Goal: Register for event/course

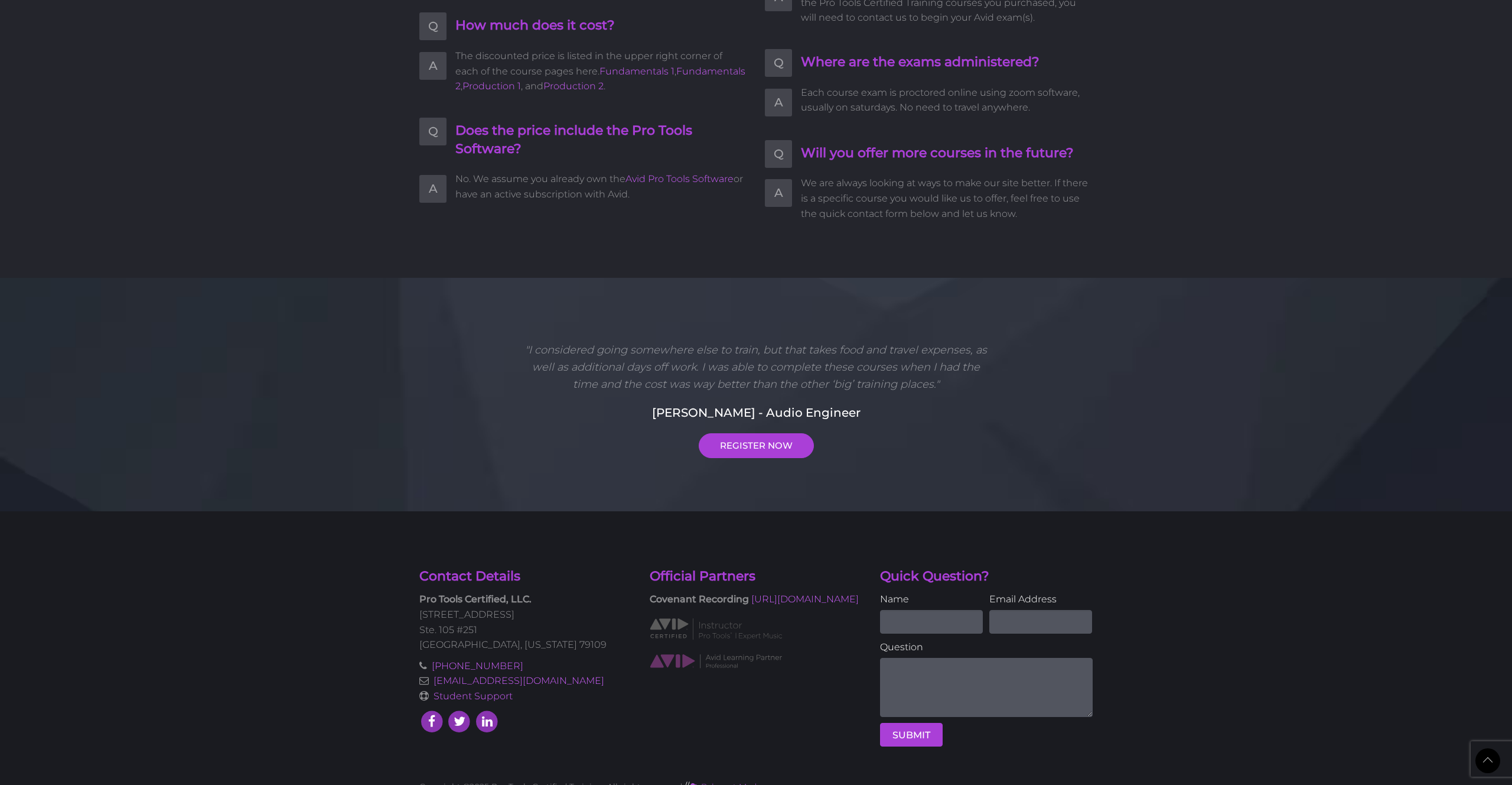
scroll to position [2772, 0]
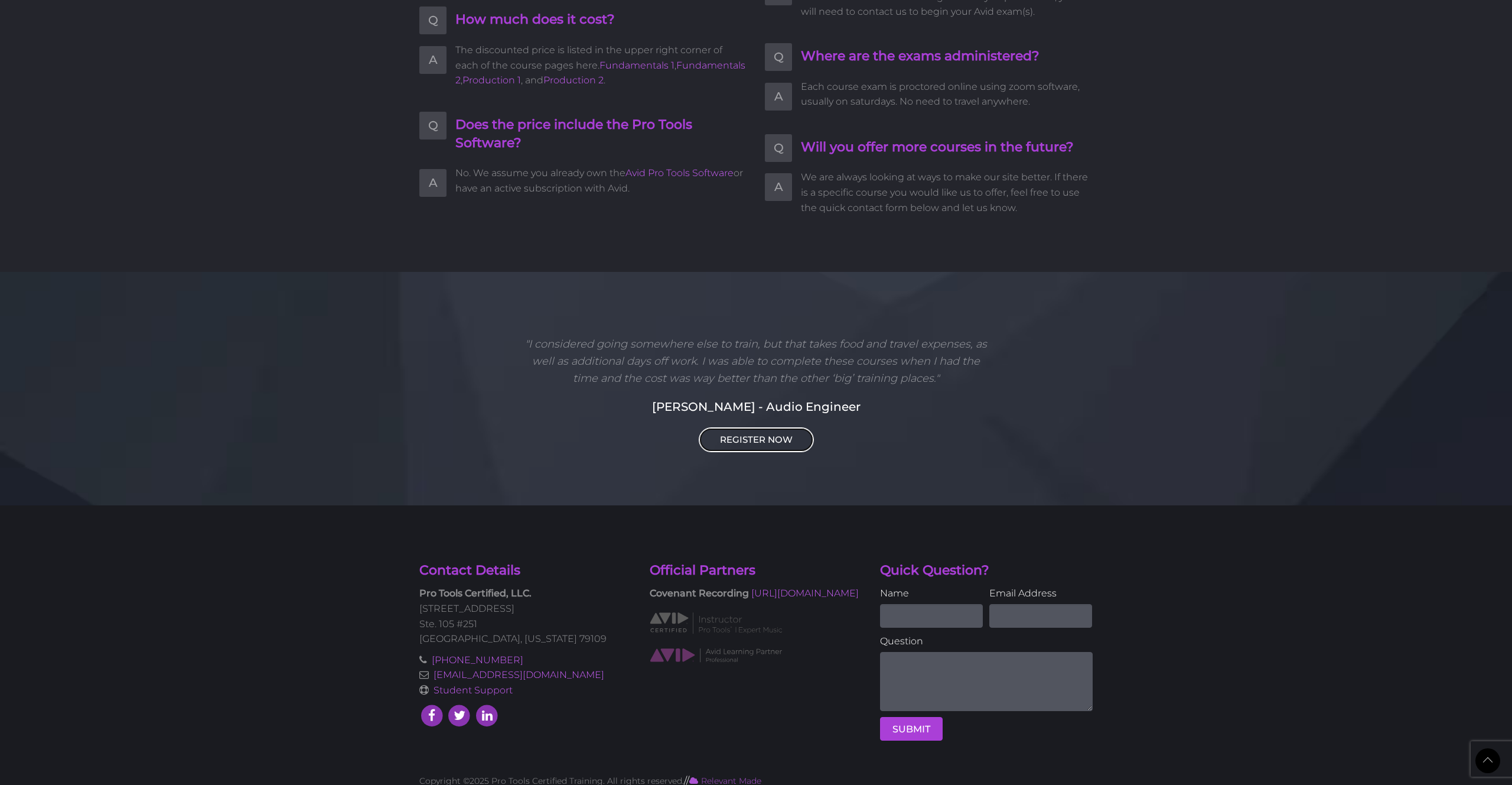
click at [724, 427] on link "REGISTER NOW" at bounding box center [756, 439] width 115 height 25
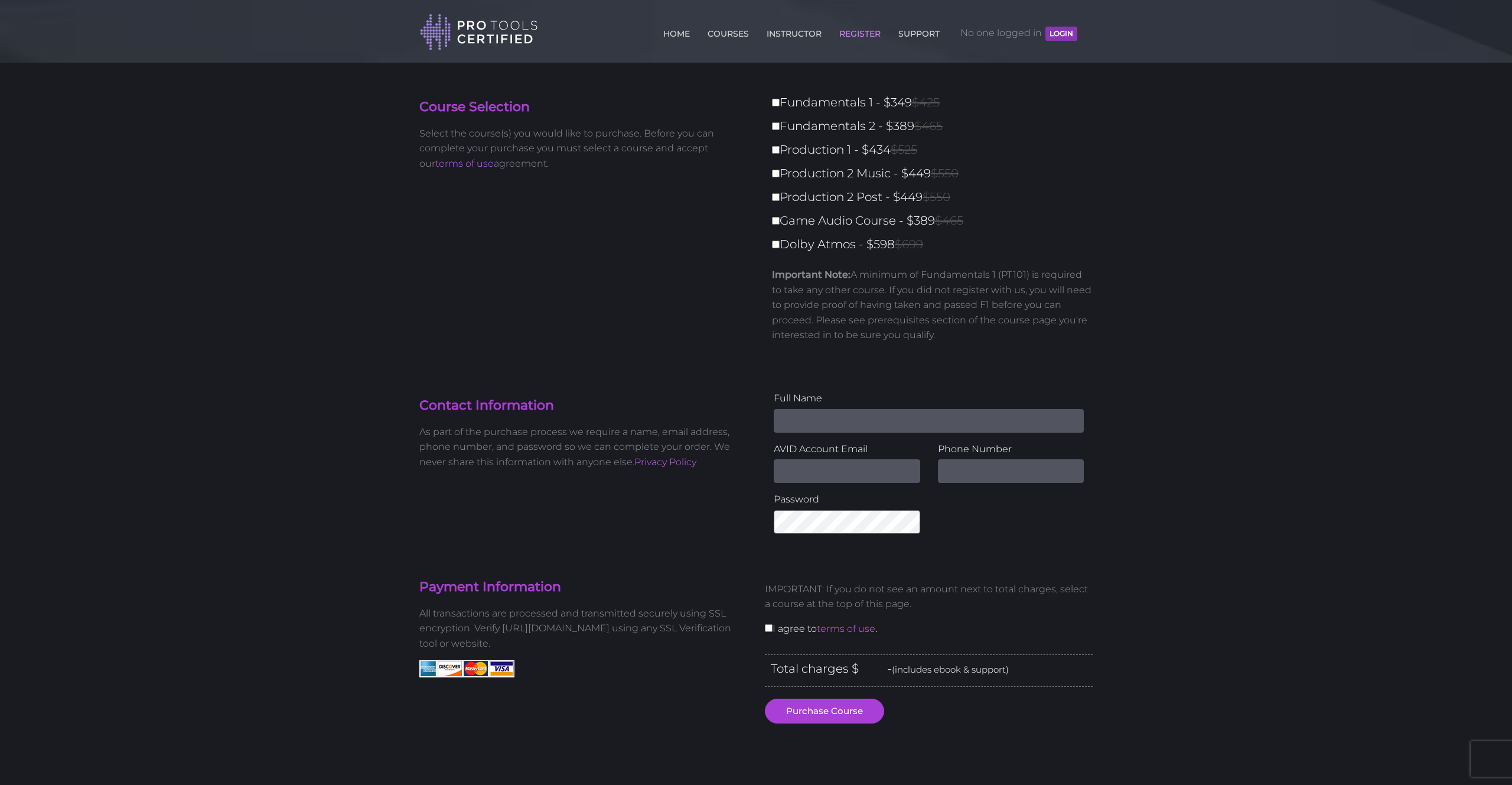
click at [836, 100] on label "Fundamentals 1 - $349 $425" at bounding box center [935, 103] width 327 height 21
click at [780, 100] on input "Fundamentals 1 - $349 $425" at bounding box center [775, 103] width 8 height 8
checkbox input "true"
type input "349"
click at [836, 131] on label "Fundamentals 2 - $389 $465" at bounding box center [935, 126] width 327 height 21
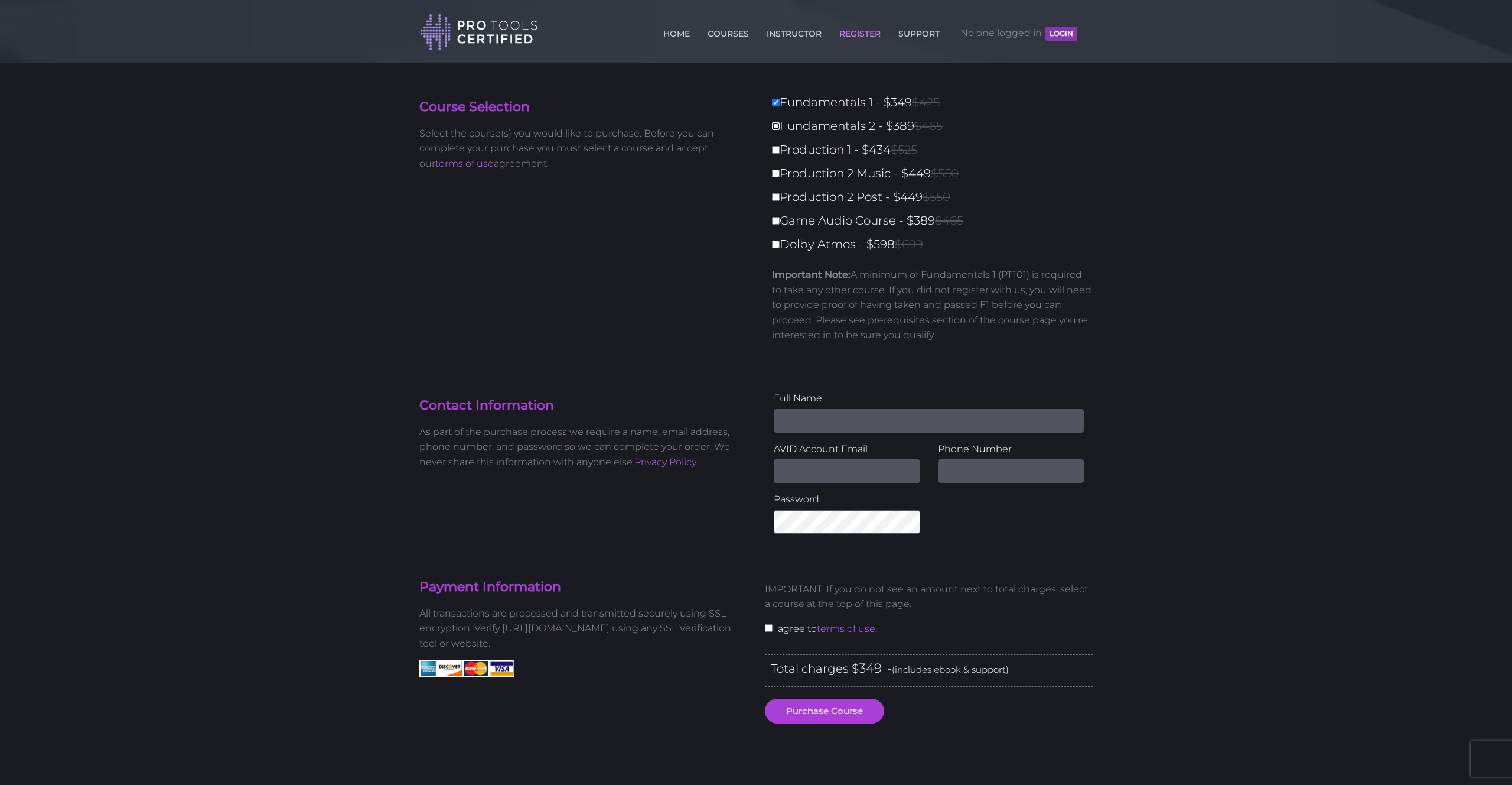
click at [780, 130] on input "Fundamentals 2 - $389 $465" at bounding box center [775, 126] width 8 height 8
checkbox input "true"
type input "738"
click at [838, 148] on label "Production 1 - $434 $525" at bounding box center [935, 150] width 327 height 21
click at [780, 148] on input "Production 1 - $434 $525" at bounding box center [775, 150] width 8 height 8
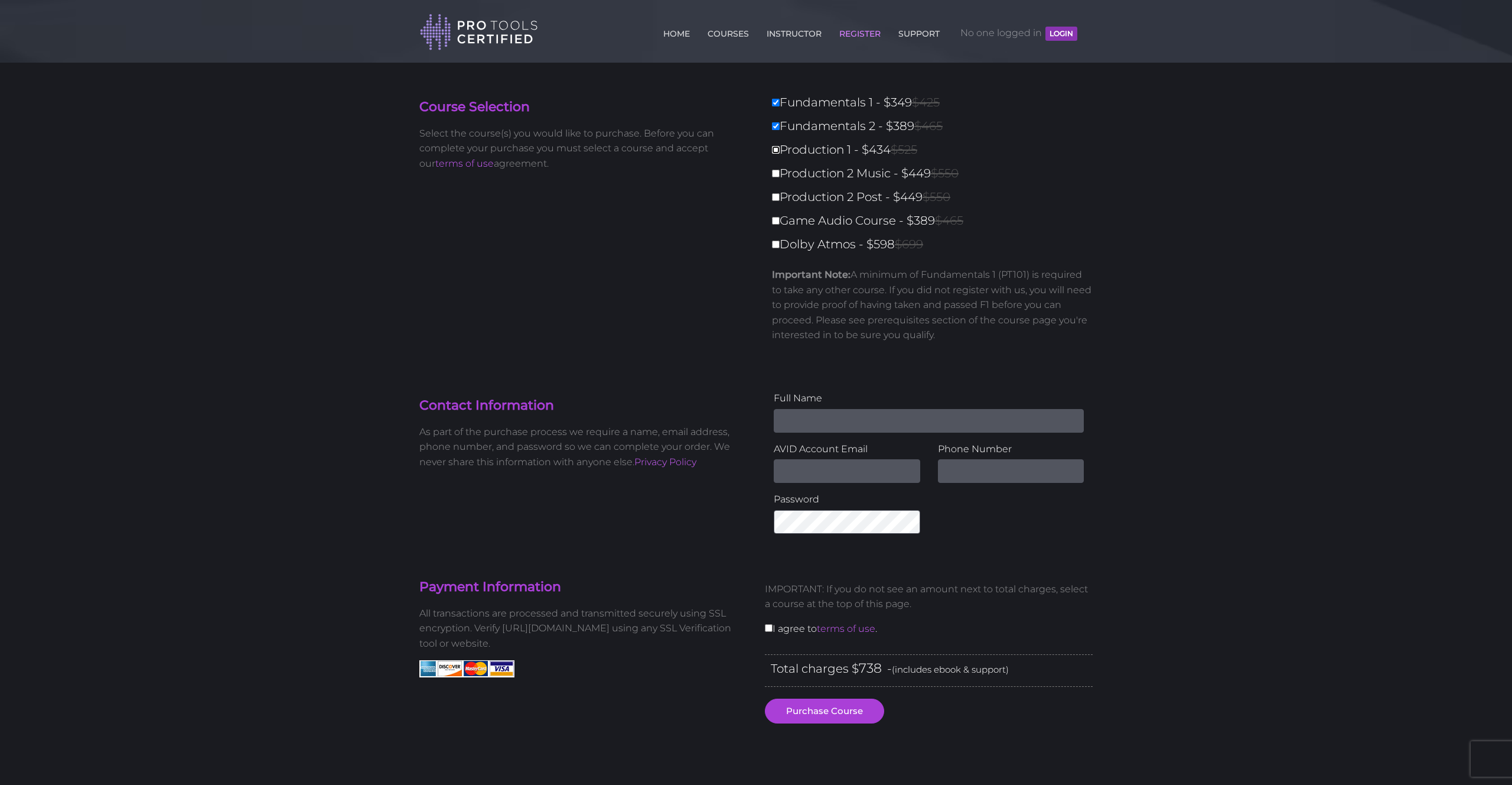
checkbox input "true"
type input "1172"
click at [844, 170] on label "Production 2 Music - $449 $550" at bounding box center [935, 173] width 327 height 21
click at [780, 170] on input "Production 2 Music - $449 $550" at bounding box center [775, 173] width 8 height 8
checkbox input "true"
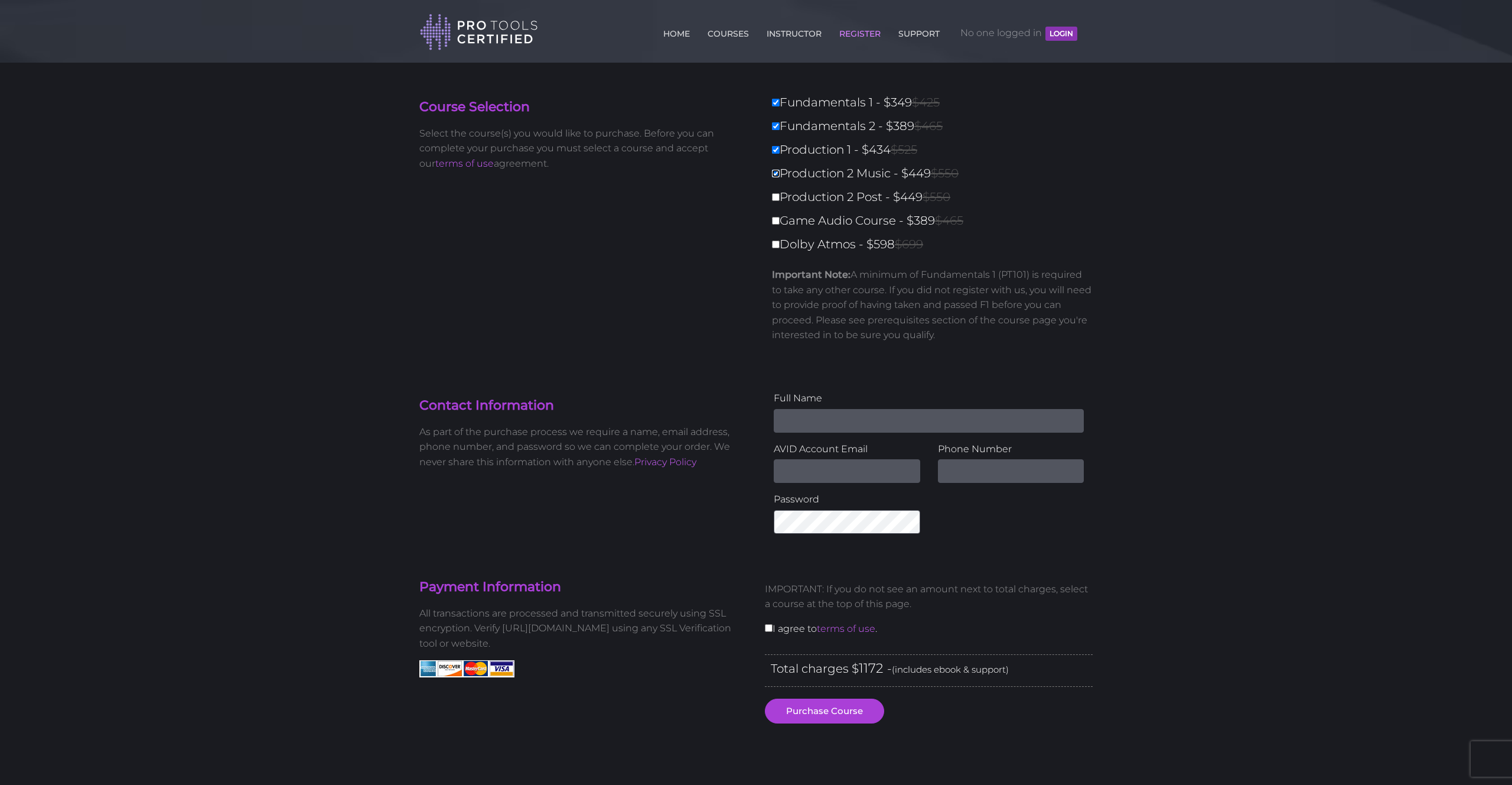
type input "1621"
drag, startPoint x: 936, startPoint y: 176, endPoint x: 922, endPoint y: 139, distance: 39.6
click at [882, 160] on div "Fundamentals 1 - $349 $425 Fundamentals 2 - $389 $465 Production 1 - $434 $525 …" at bounding box center [928, 222] width 327 height 260
click at [951, 141] on label "Production 1 - $434 $525" at bounding box center [935, 150] width 327 height 21
click at [780, 146] on input "Production 1 - $434 $525" at bounding box center [775, 150] width 8 height 8
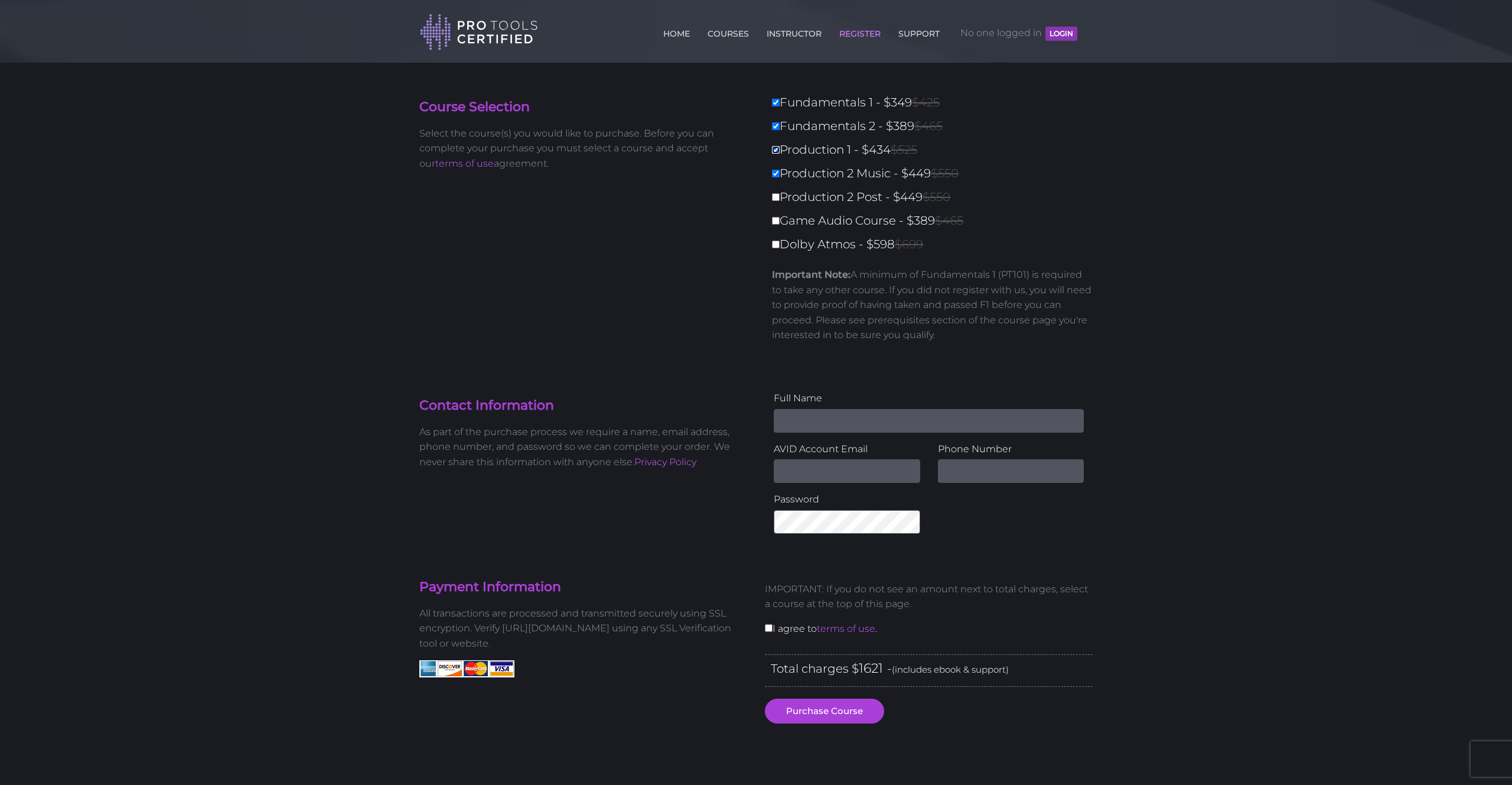
checkbox input "false"
type input "1187"
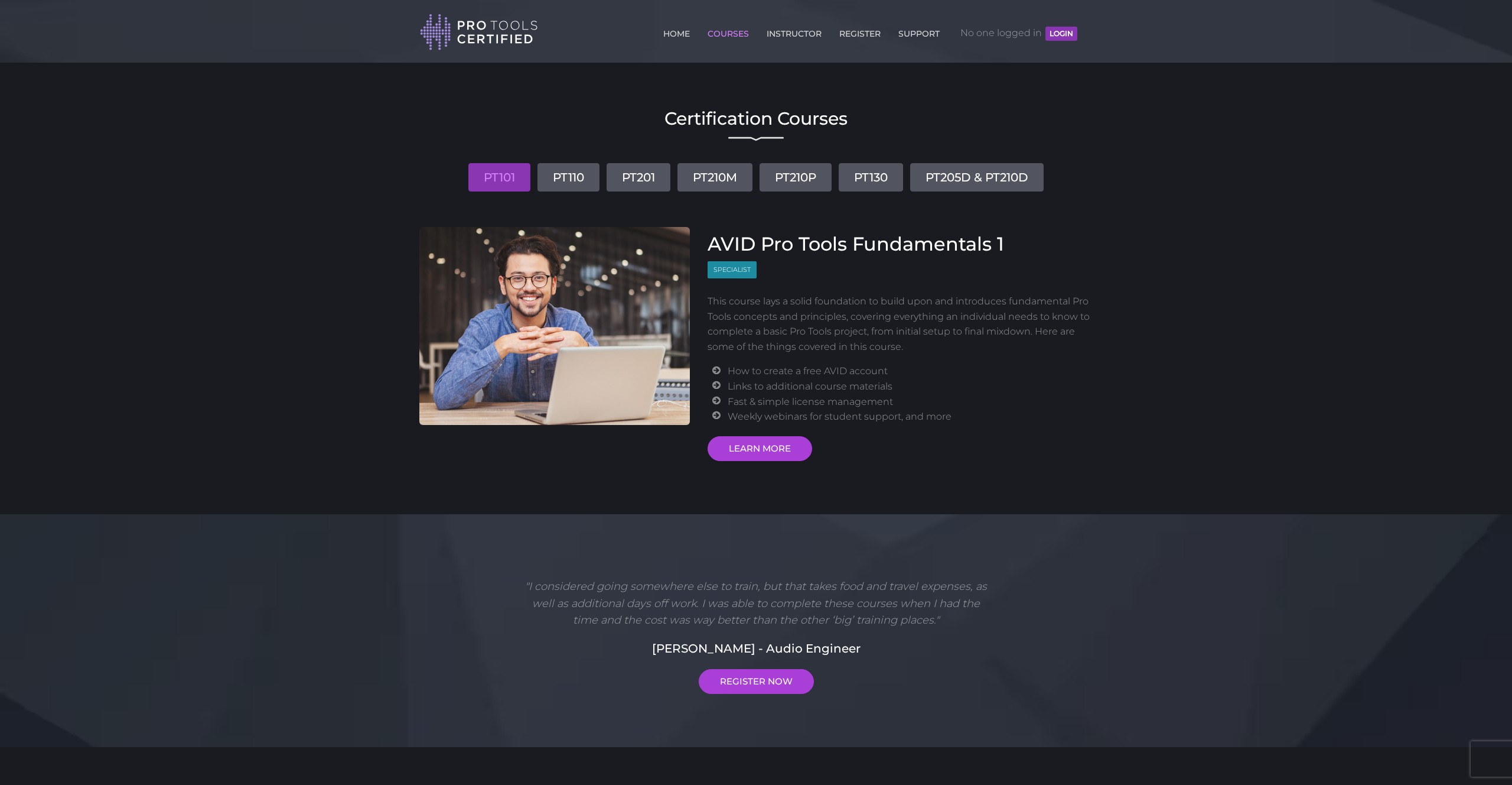
click at [558, 194] on div "Certification Courses PT101 PT110 PT201 PT210M PT210P PT130 PT205D & PT210D AVI…" at bounding box center [756, 282] width 691 height 357
click at [558, 182] on link "PT110" at bounding box center [568, 177] width 62 height 29
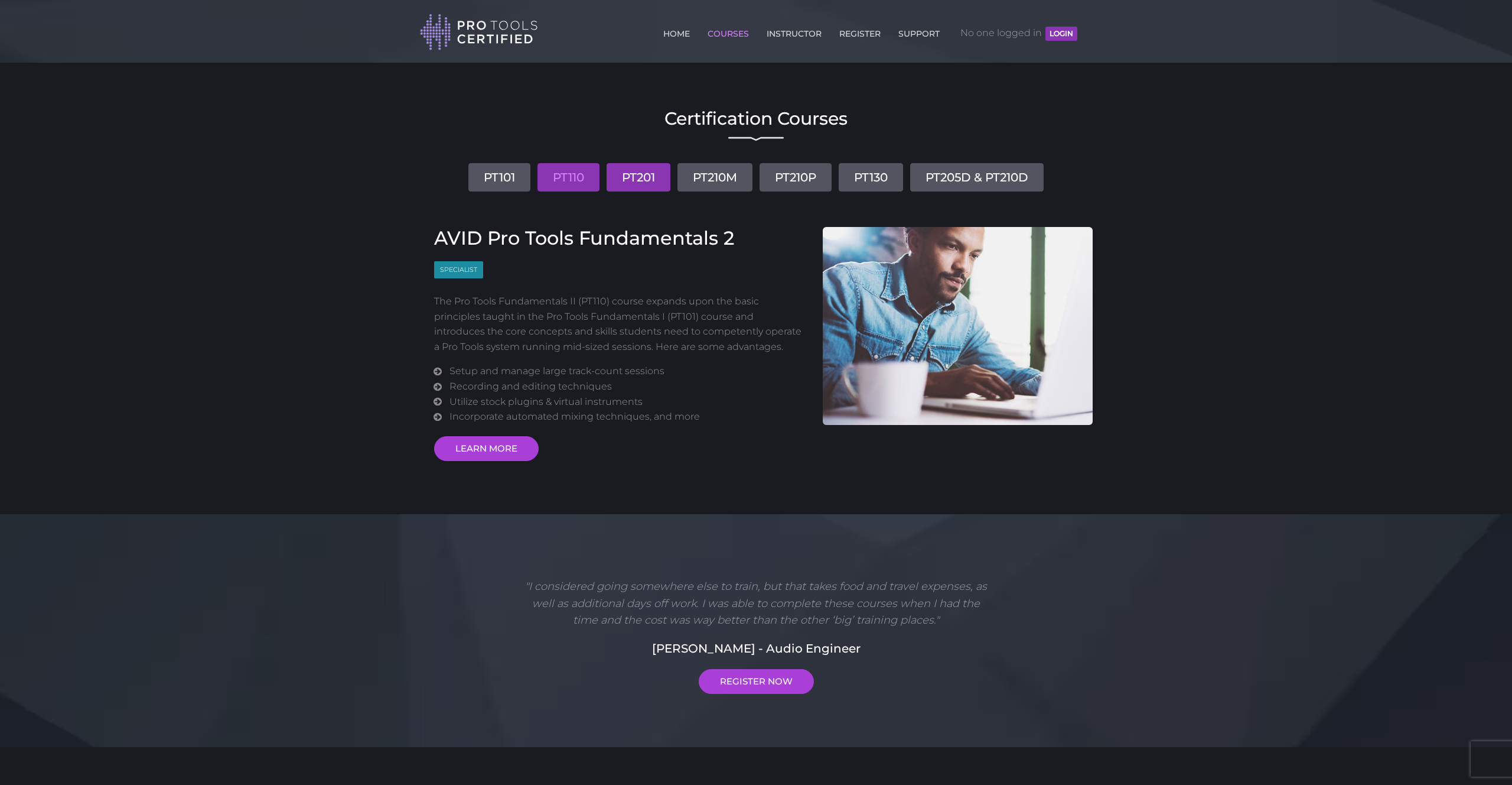
click at [655, 181] on link "PT201" at bounding box center [638, 177] width 64 height 29
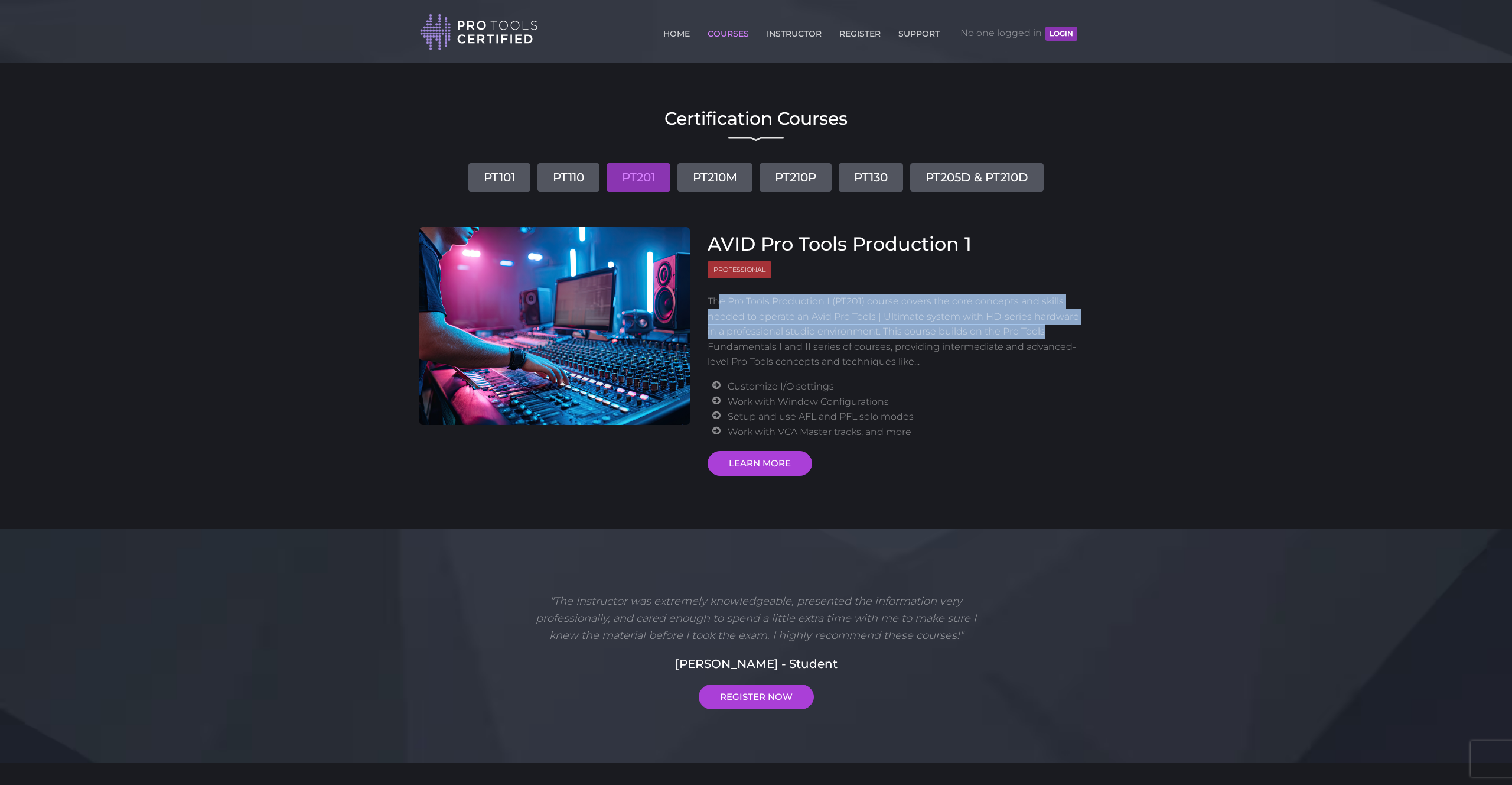
drag, startPoint x: 721, startPoint y: 300, endPoint x: 1062, endPoint y: 325, distance: 341.9
click at [1062, 325] on p "The Pro Tools Production I (PT201) course covers the core concepts and skills n…" at bounding box center [896, 332] width 377 height 76
click at [694, 181] on link "PT210M" at bounding box center [714, 177] width 75 height 29
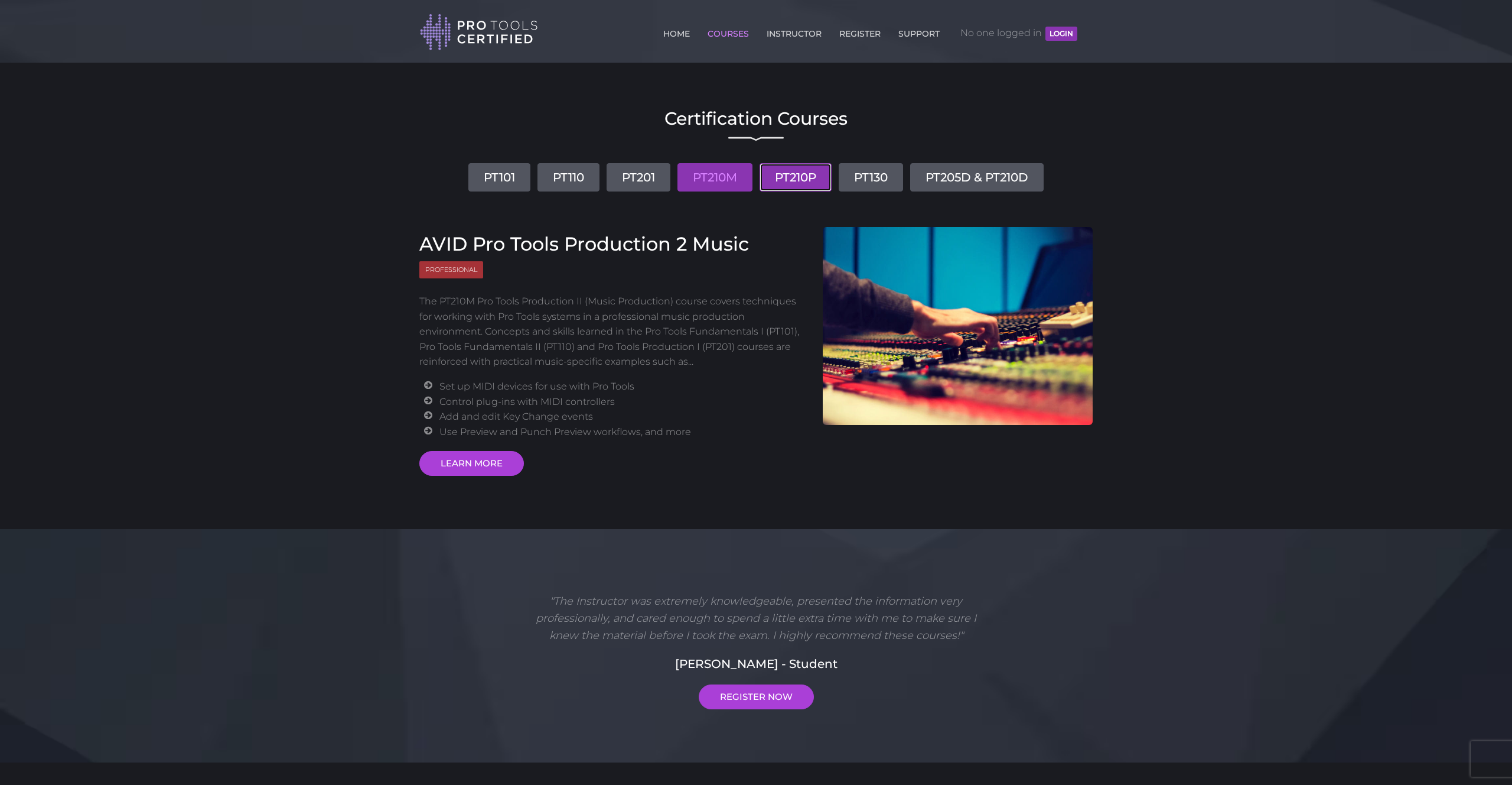
click at [788, 185] on link "PT210P" at bounding box center [795, 177] width 72 height 29
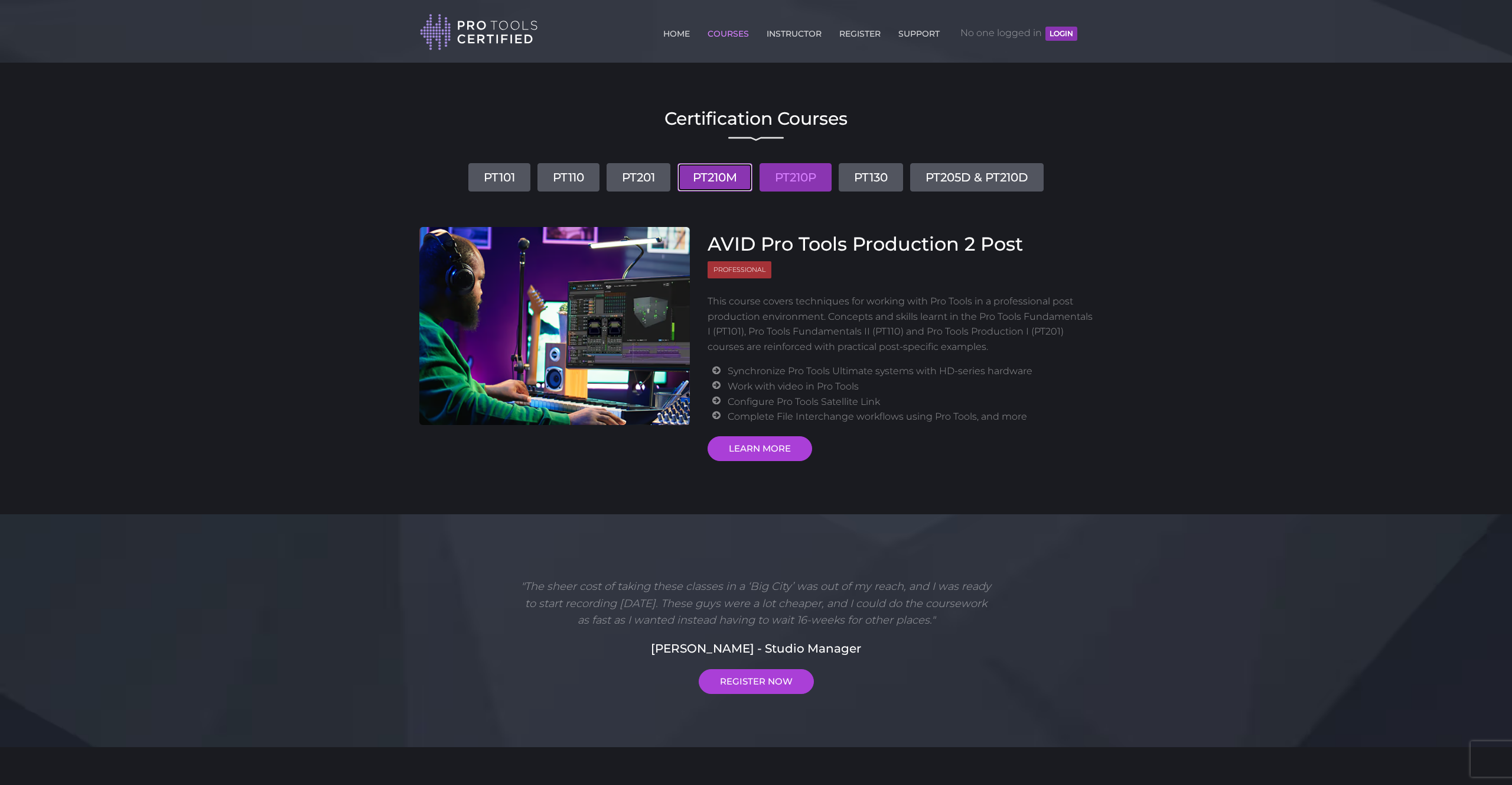
click at [729, 180] on link "PT210M" at bounding box center [714, 177] width 75 height 29
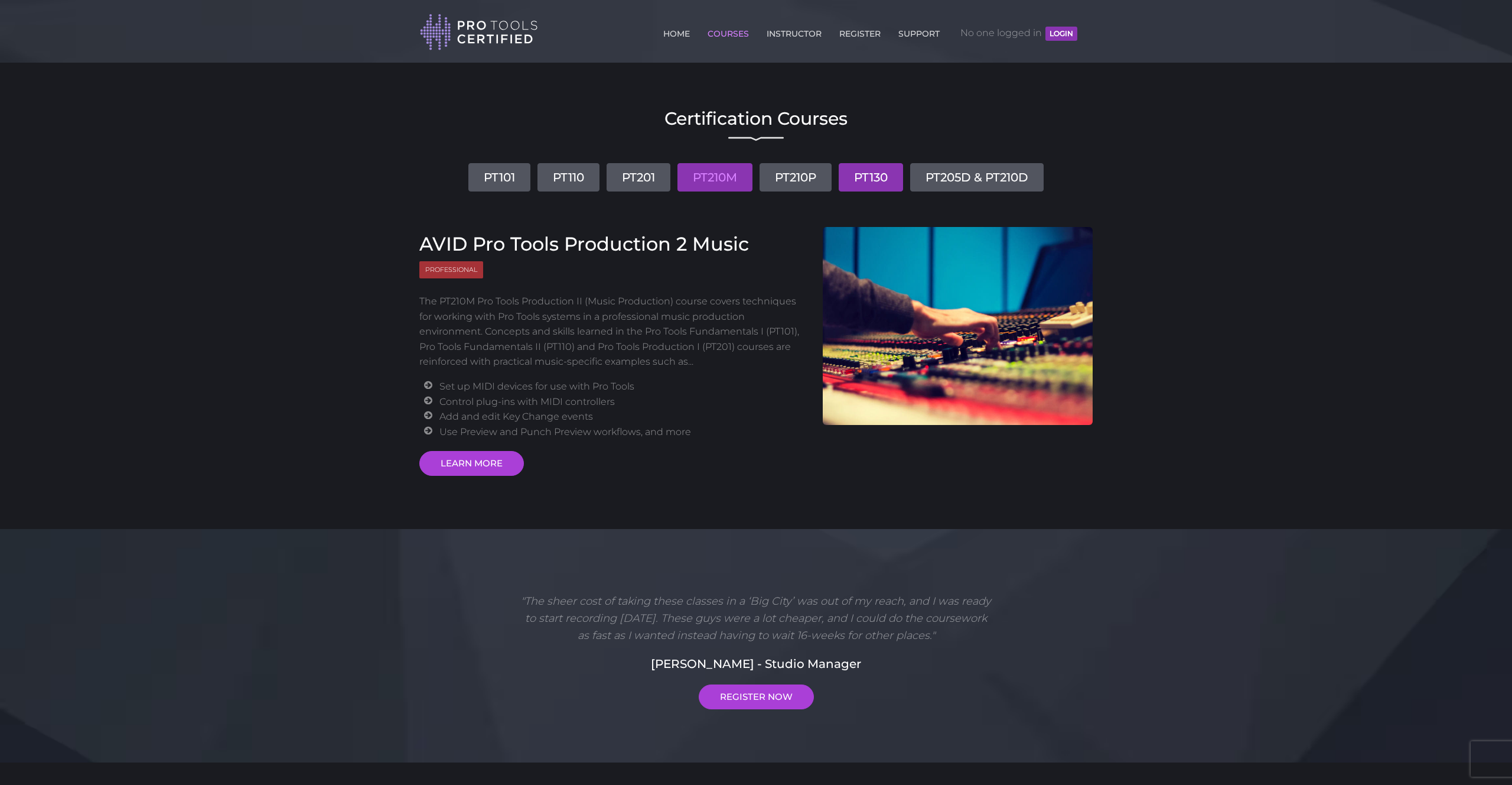
click at [856, 176] on link "PT130" at bounding box center [871, 177] width 64 height 29
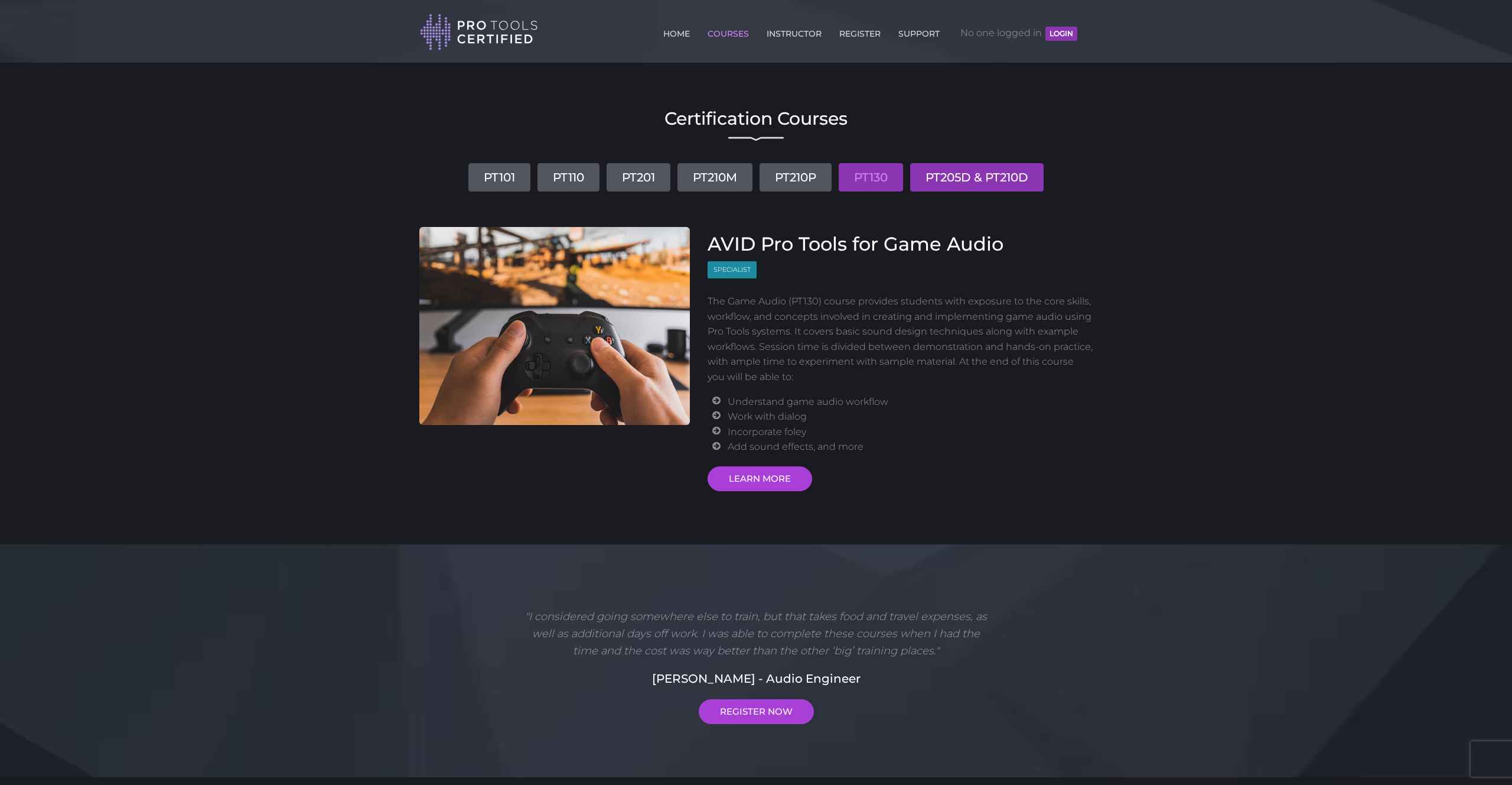
click at [952, 168] on link "PT205D & PT210D" at bounding box center [977, 177] width 133 height 29
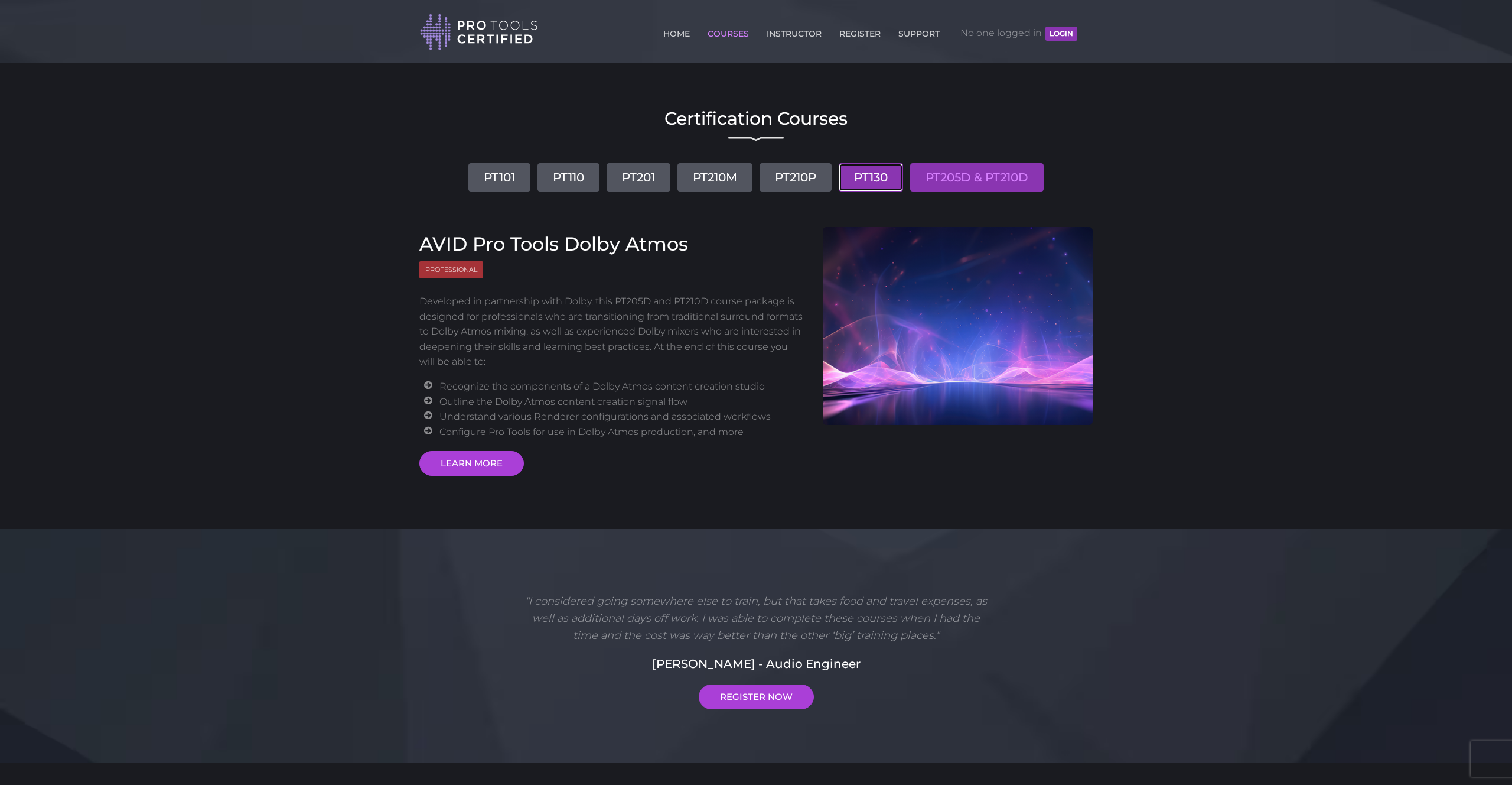
click at [856, 176] on link "PT130" at bounding box center [871, 177] width 64 height 29
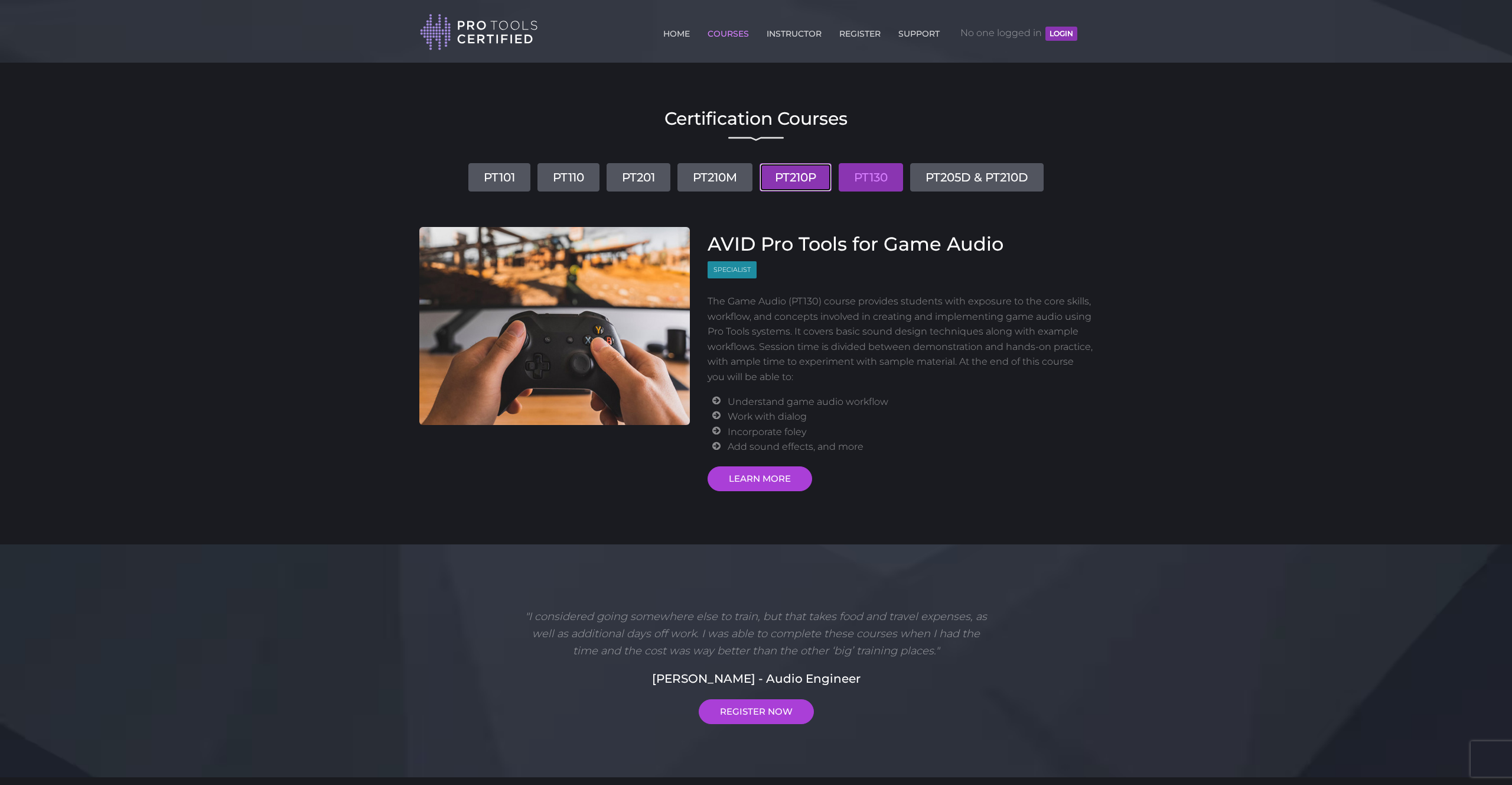
click at [787, 176] on link "PT210P" at bounding box center [795, 177] width 72 height 29
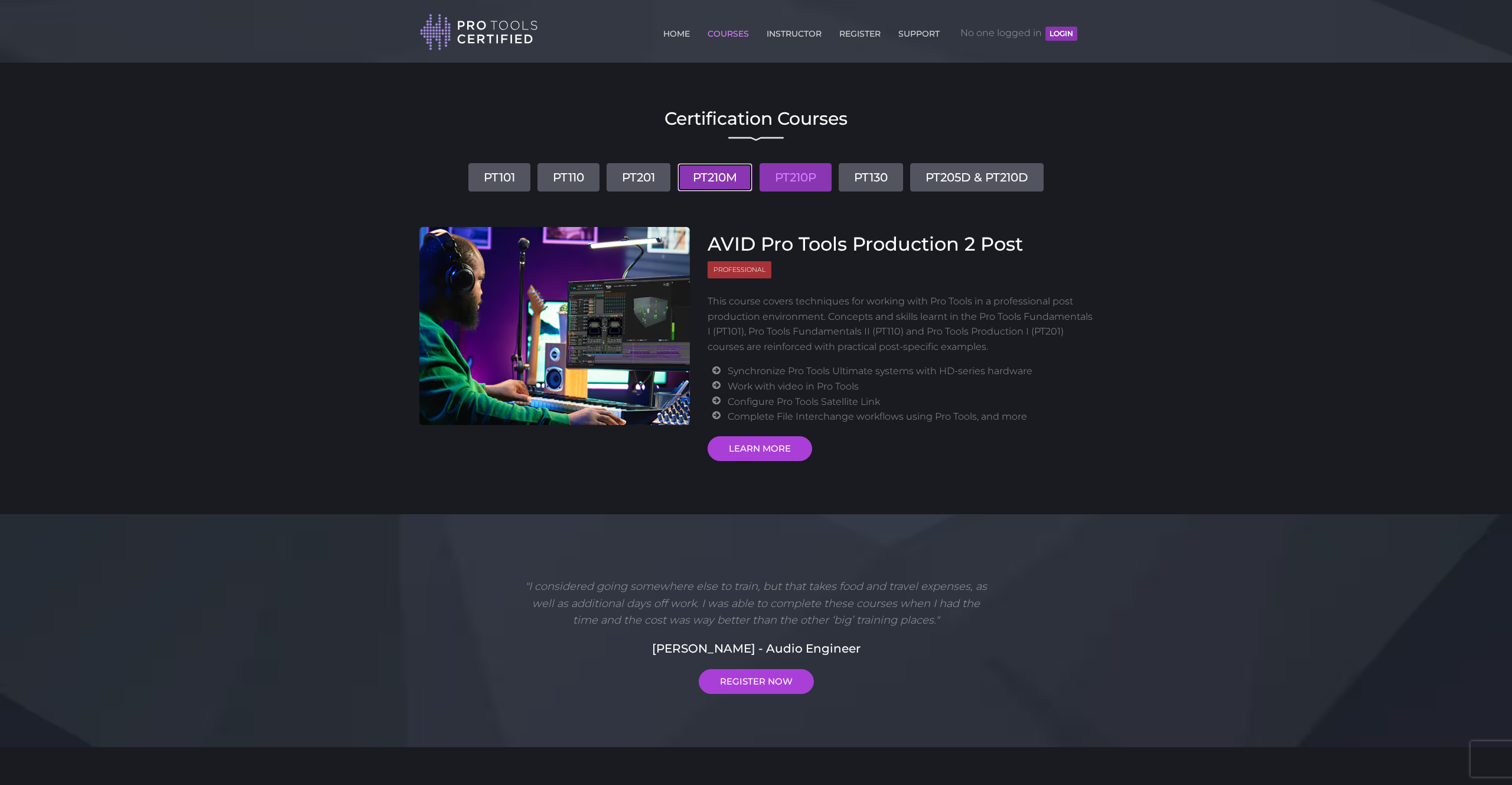
click at [701, 180] on link "PT210M" at bounding box center [714, 177] width 75 height 29
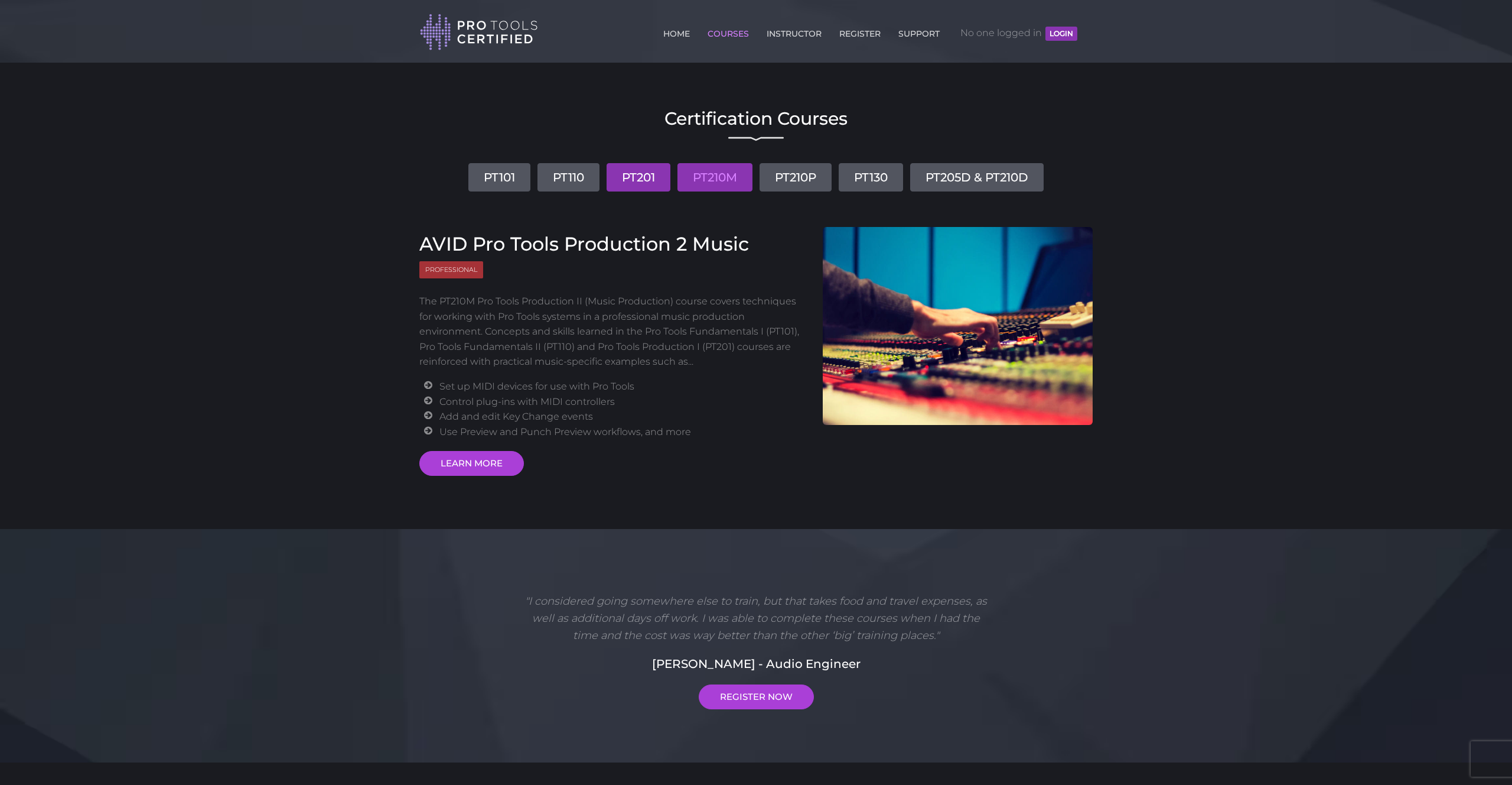
click at [649, 181] on link "PT201" at bounding box center [638, 177] width 64 height 29
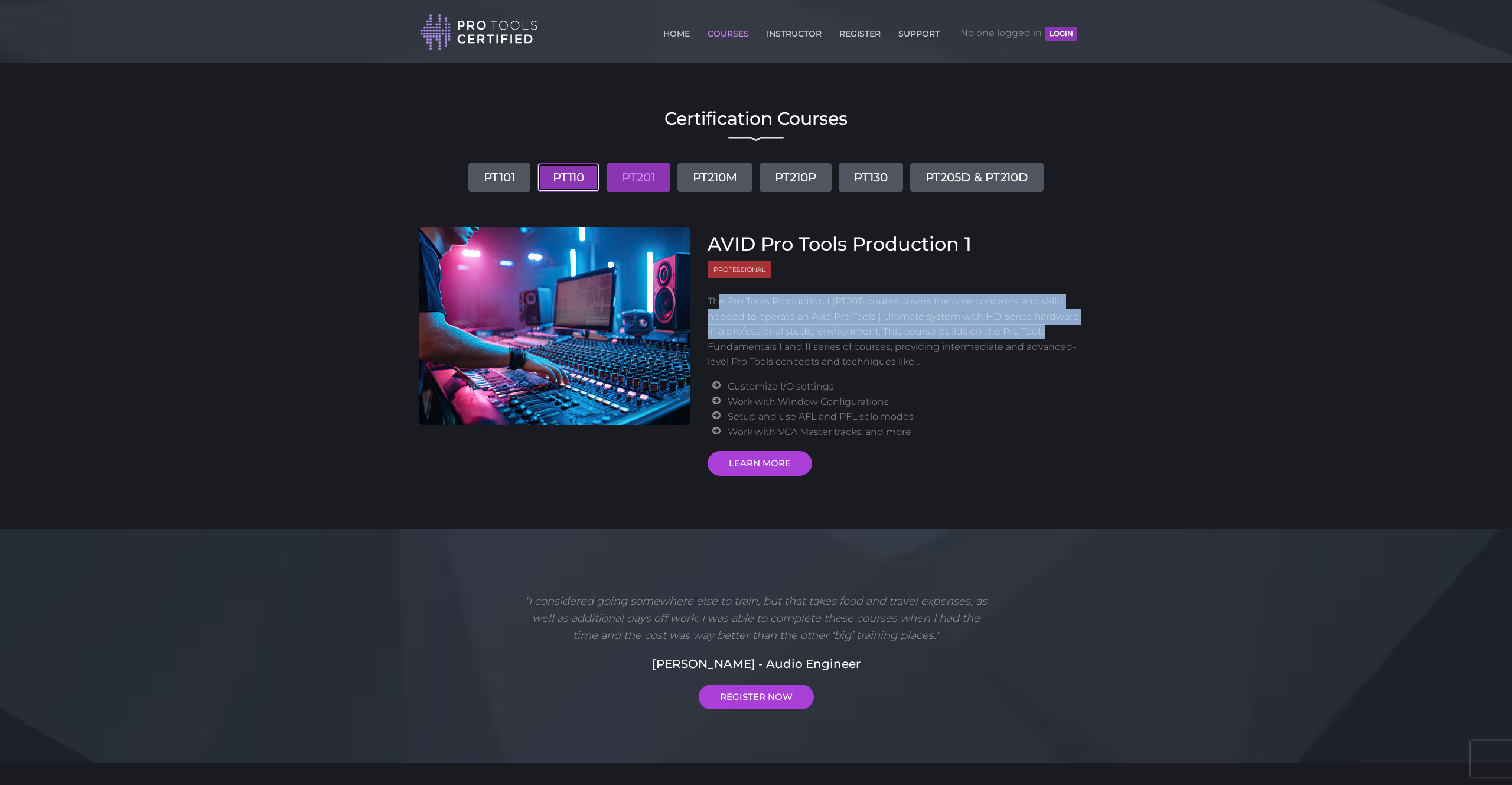
click at [560, 176] on link "PT110" at bounding box center [568, 177] width 62 height 29
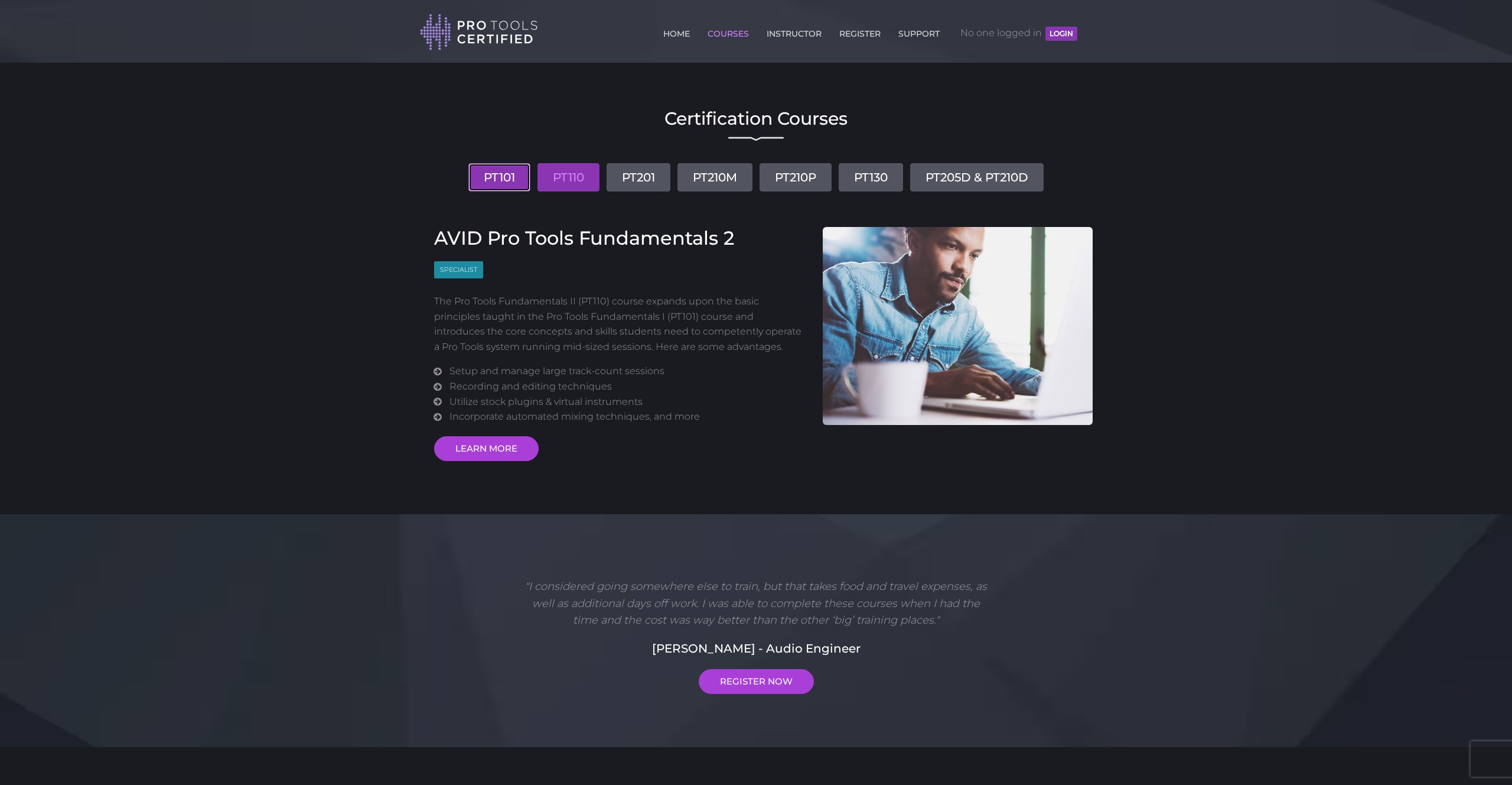
click at [482, 178] on link "PT101" at bounding box center [499, 177] width 62 height 29
